Goal: Transaction & Acquisition: Purchase product/service

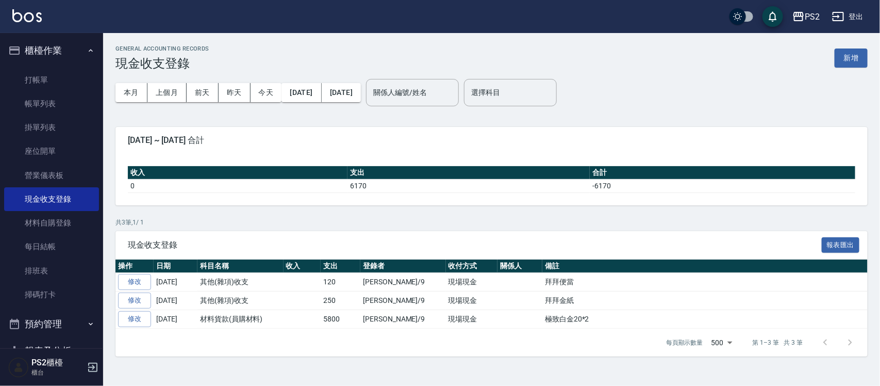
drag, startPoint x: 0, startPoint y: 0, endPoint x: 55, endPoint y: 86, distance: 101.8
click at [55, 86] on link "打帳單" at bounding box center [51, 80] width 95 height 24
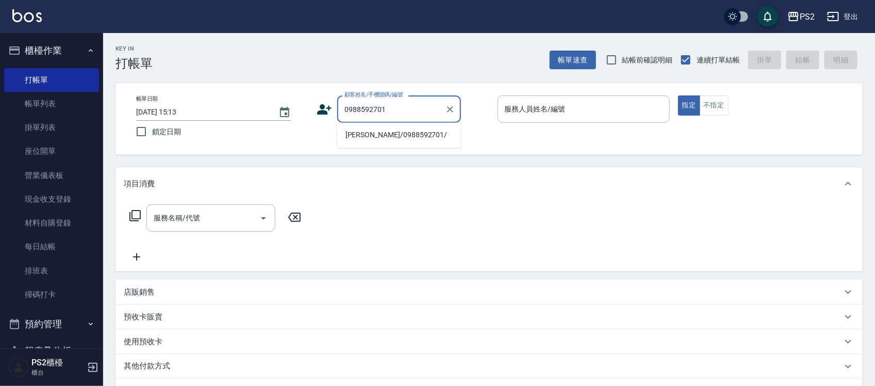
type input "[PERSON_NAME]/0988592701/"
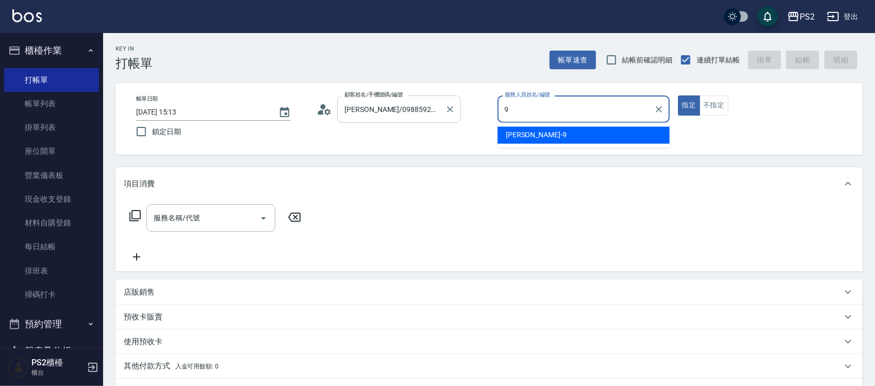
type input "[PERSON_NAME]-9"
type button "true"
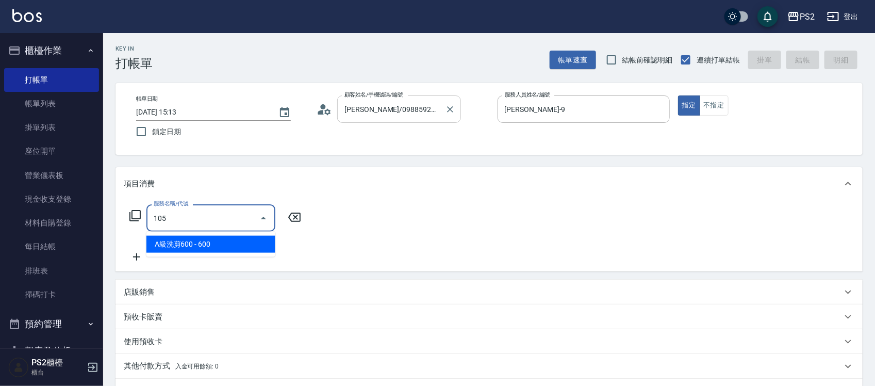
type input "A級洗剪600(105)"
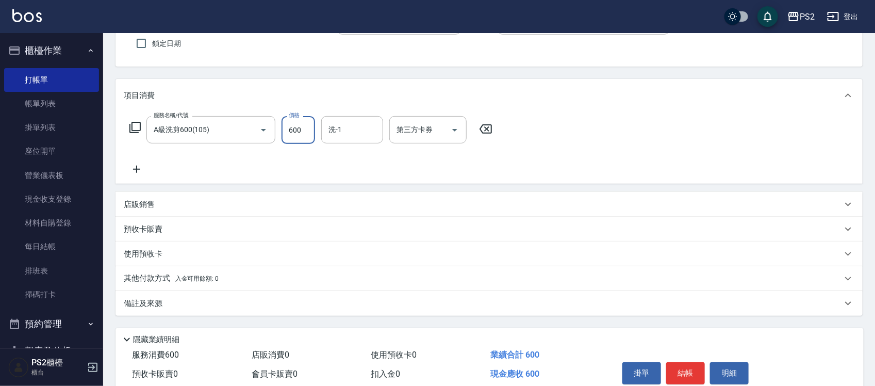
scroll to position [69, 0]
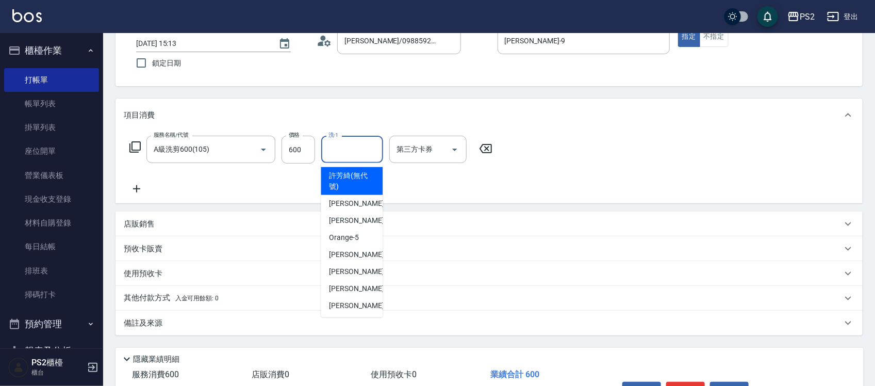
click at [359, 140] on input "洗-1" at bounding box center [352, 149] width 53 height 18
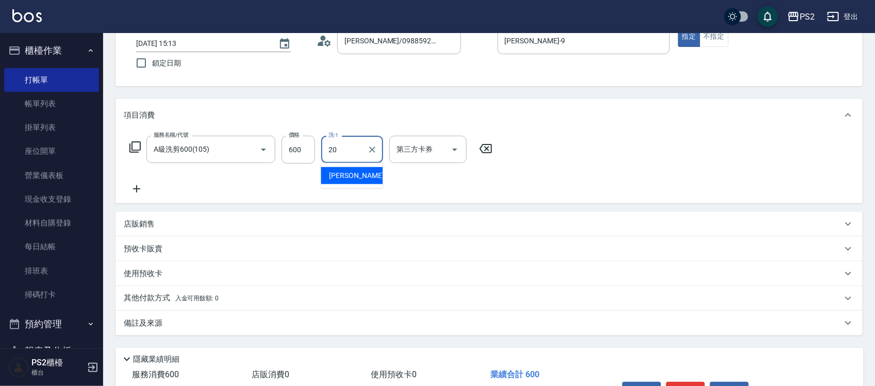
type input "[PERSON_NAME]-20"
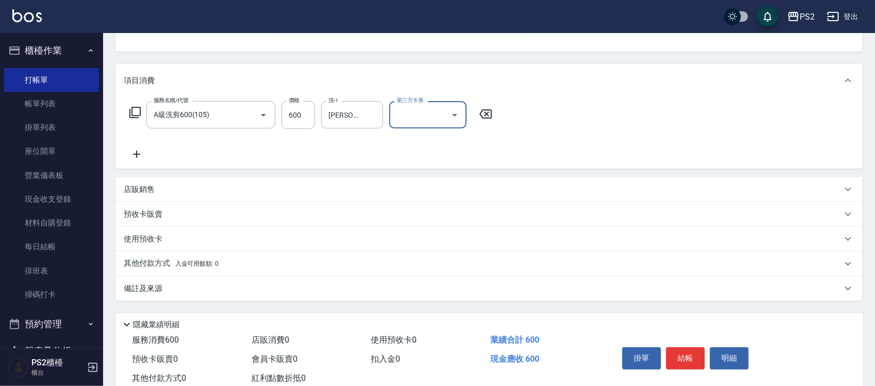
scroll to position [133, 0]
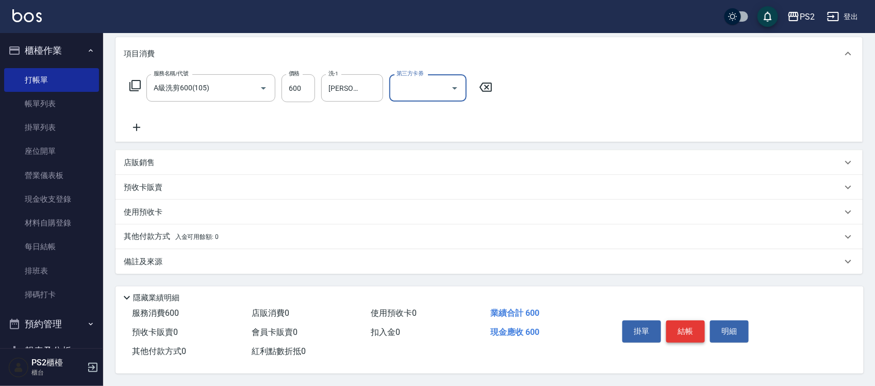
click at [701, 330] on button "結帳" at bounding box center [685, 331] width 39 height 22
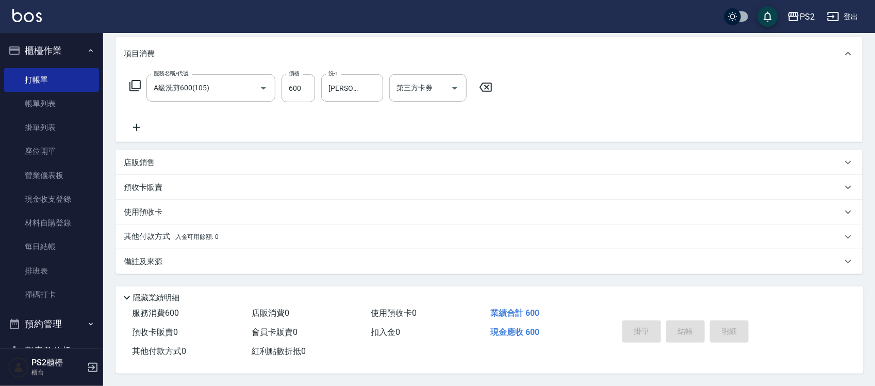
type input "[DATE] 15:14"
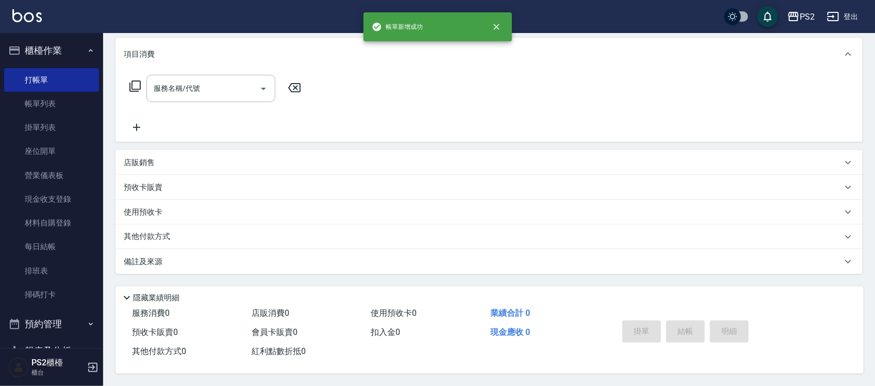
scroll to position [0, 0]
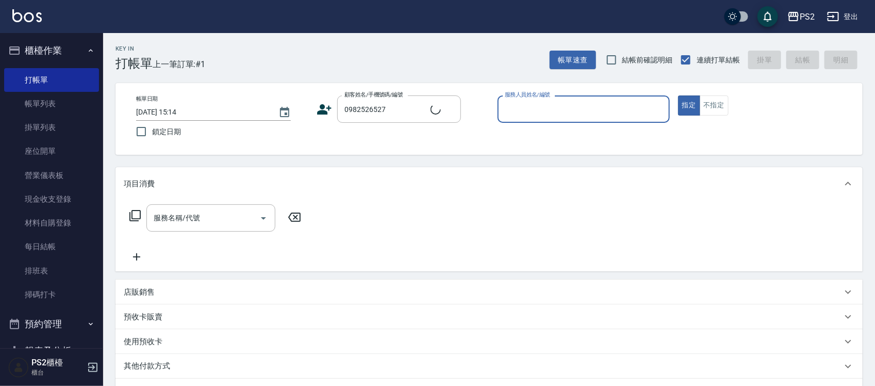
type input "[PERSON_NAME]/0982526527/"
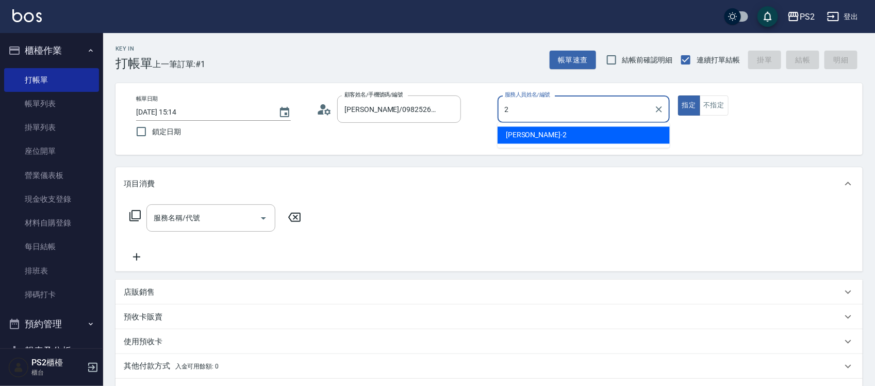
type input "[PERSON_NAME]-2"
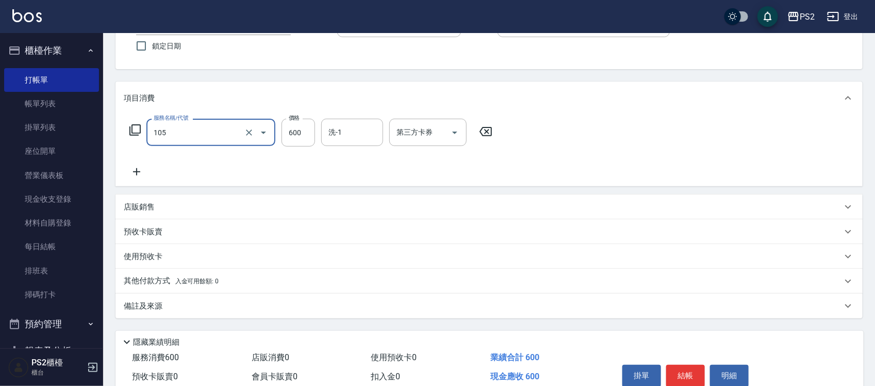
scroll to position [133, 0]
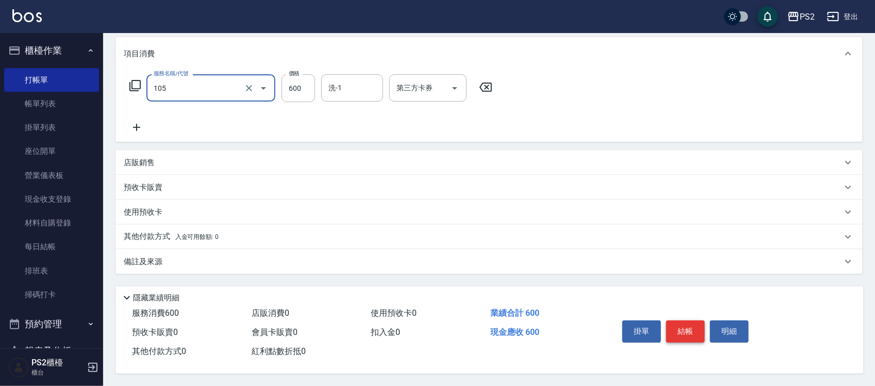
type input "A級洗剪600(105)"
click at [673, 328] on button "結帳" at bounding box center [685, 331] width 39 height 22
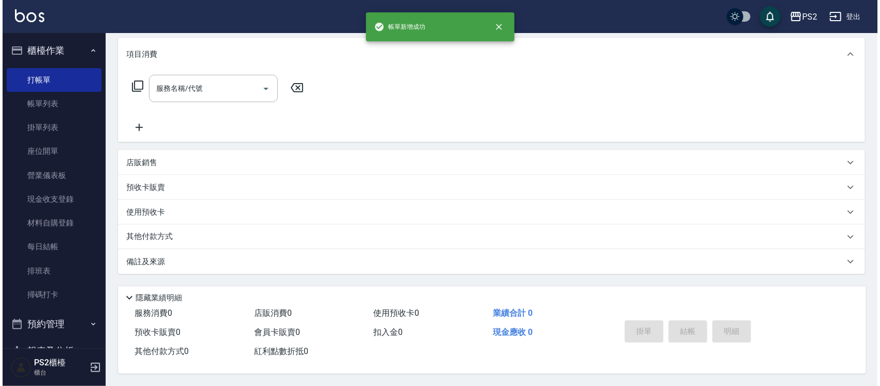
scroll to position [0, 0]
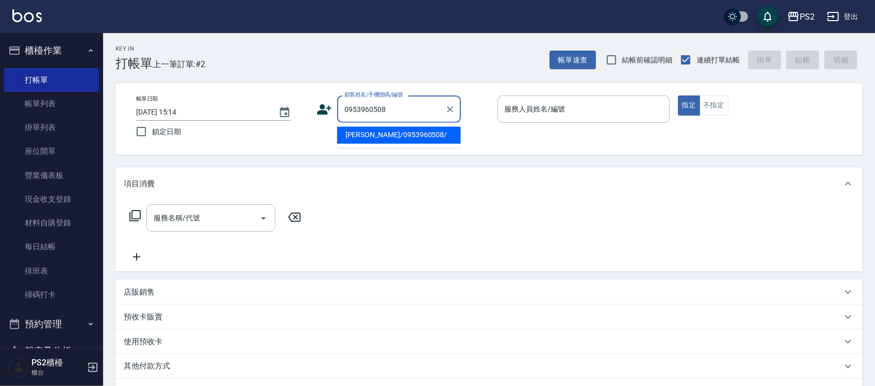
type input "[PERSON_NAME]/0953960508/"
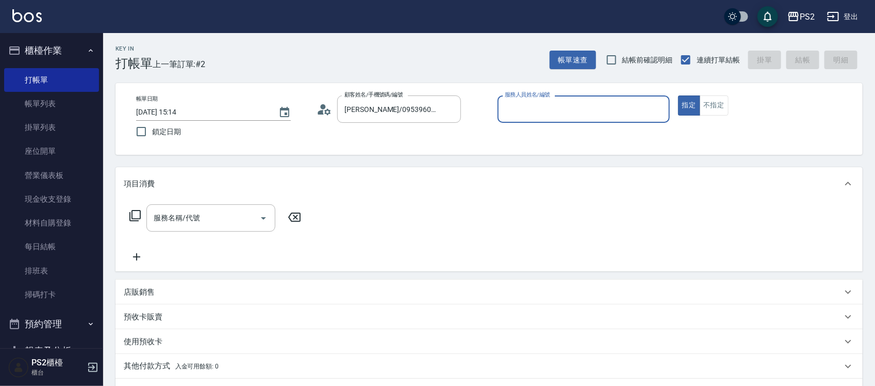
click at [322, 107] on circle at bounding box center [323, 106] width 5 height 5
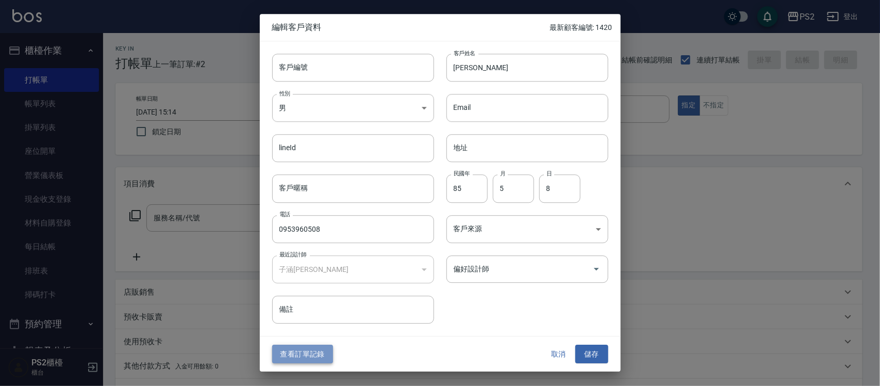
click at [312, 352] on button "查看訂單記錄" at bounding box center [302, 353] width 61 height 19
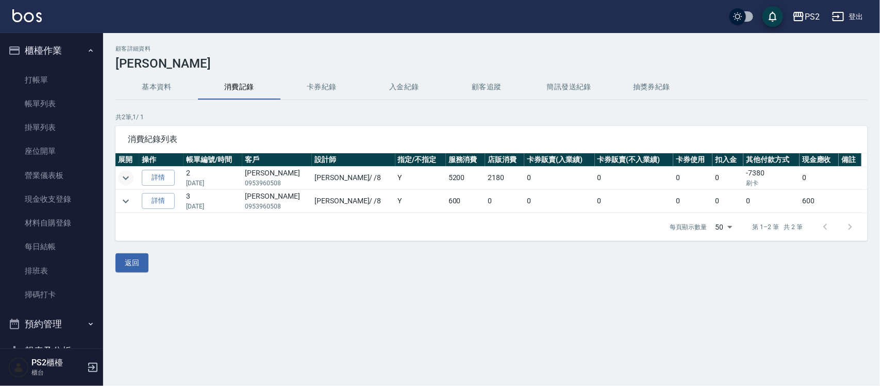
click at [125, 174] on icon "expand row" at bounding box center [126, 178] width 12 height 12
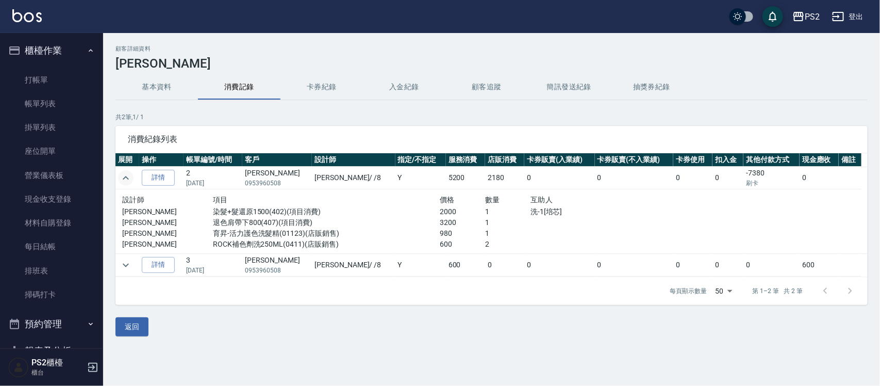
click at [125, 174] on icon "expand row" at bounding box center [126, 178] width 12 height 12
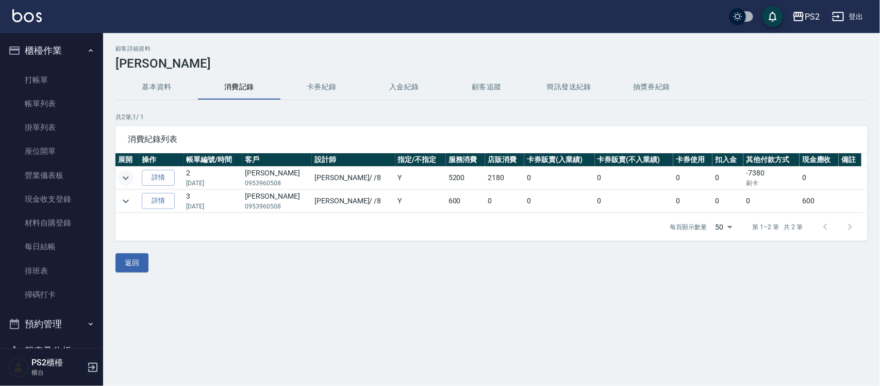
click at [125, 174] on icon "expand row" at bounding box center [126, 178] width 12 height 12
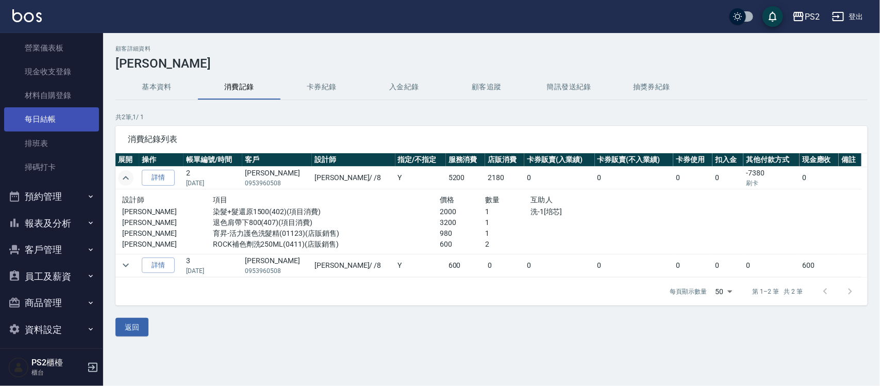
scroll to position [134, 0]
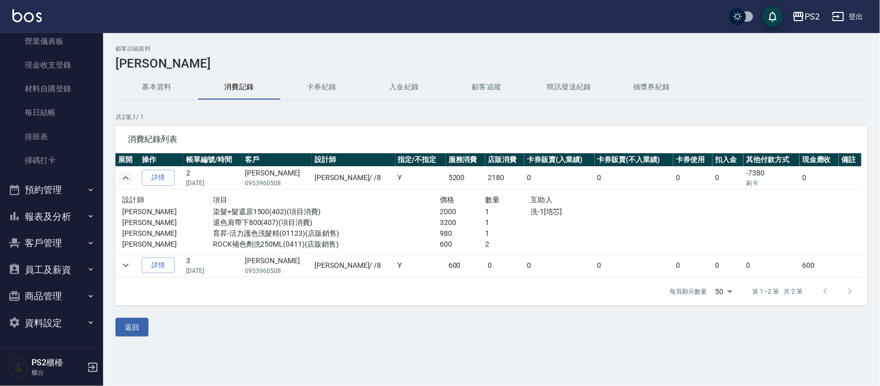
click at [85, 230] on button "客戶管理" at bounding box center [51, 242] width 95 height 27
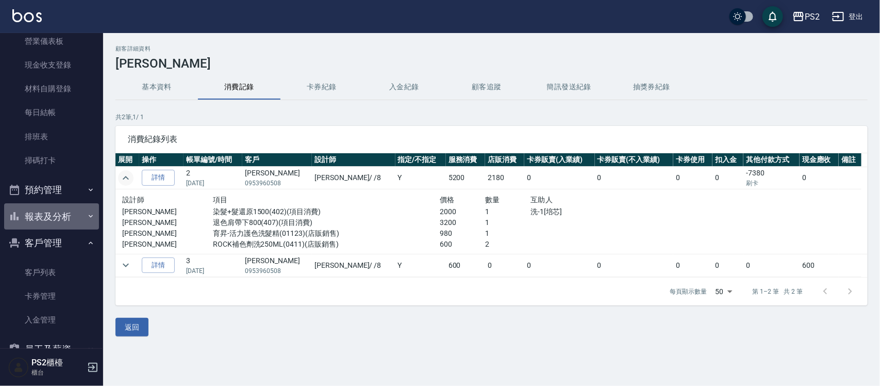
click at [80, 203] on button "報表及分析" at bounding box center [51, 216] width 95 height 27
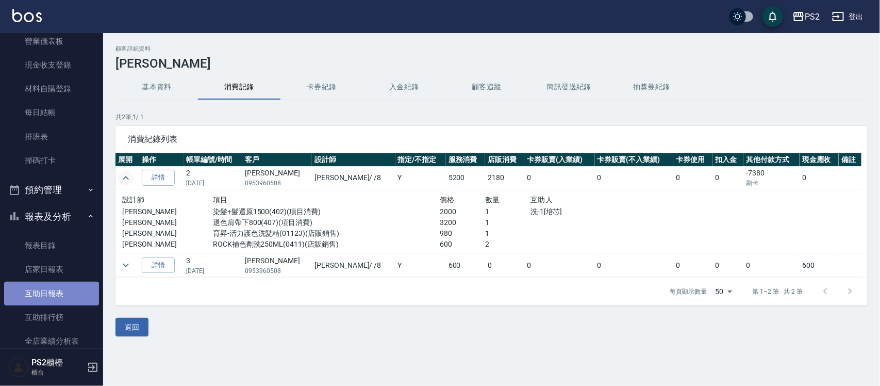
click at [67, 296] on link "互助日報表" at bounding box center [51, 294] width 95 height 24
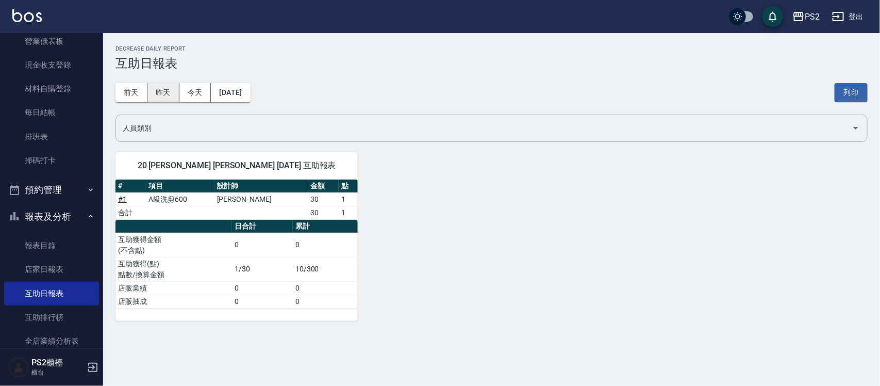
click at [157, 83] on button "昨天" at bounding box center [163, 92] width 32 height 19
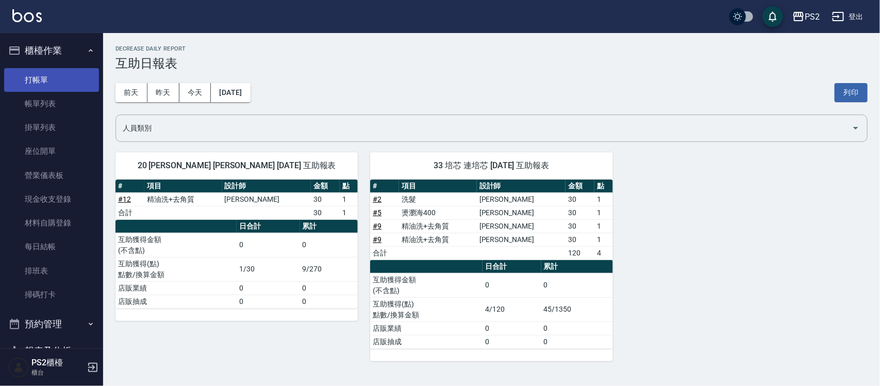
click at [41, 71] on link "打帳單" at bounding box center [51, 80] width 95 height 24
